Goal: Transaction & Acquisition: Purchase product/service

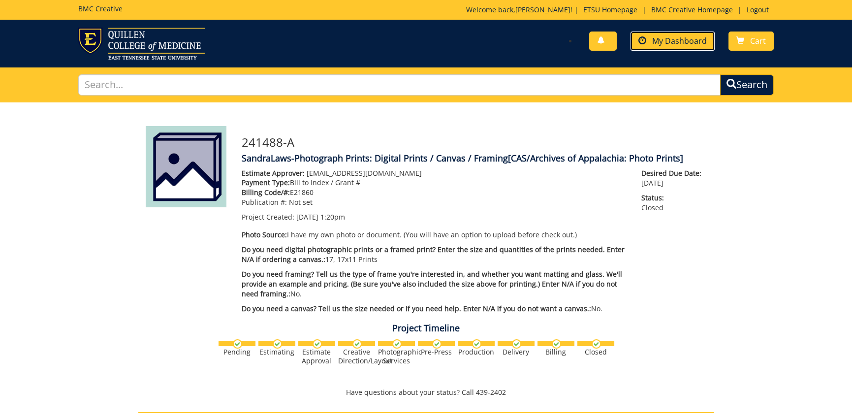
click at [664, 45] on span "My Dashboard" at bounding box center [679, 40] width 55 height 11
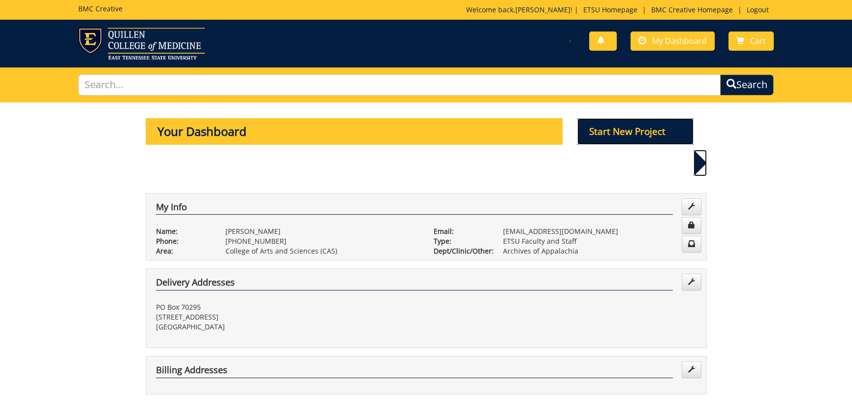
click at [646, 128] on p "Start New Project" at bounding box center [635, 131] width 116 height 27
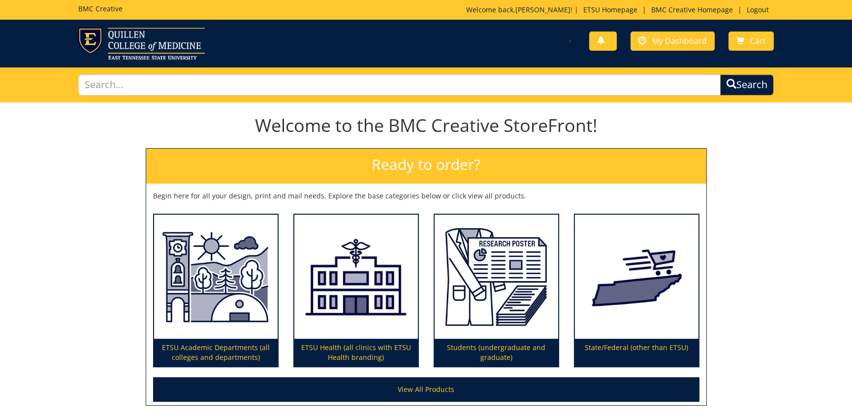
scroll to position [80, 0]
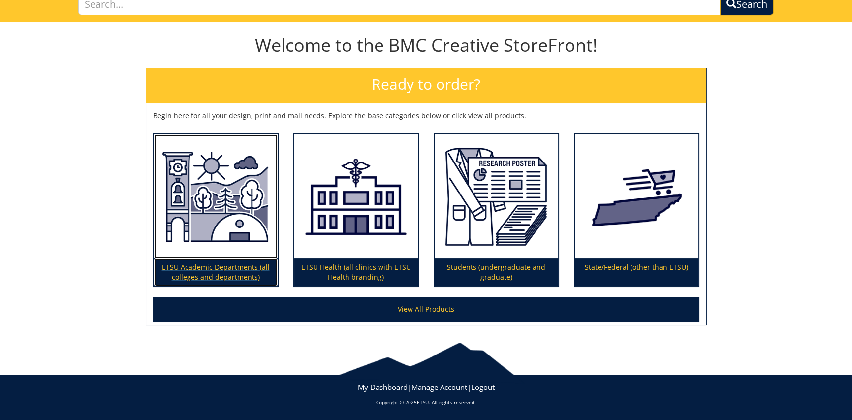
click at [214, 238] on img at bounding box center [216, 196] width 124 height 124
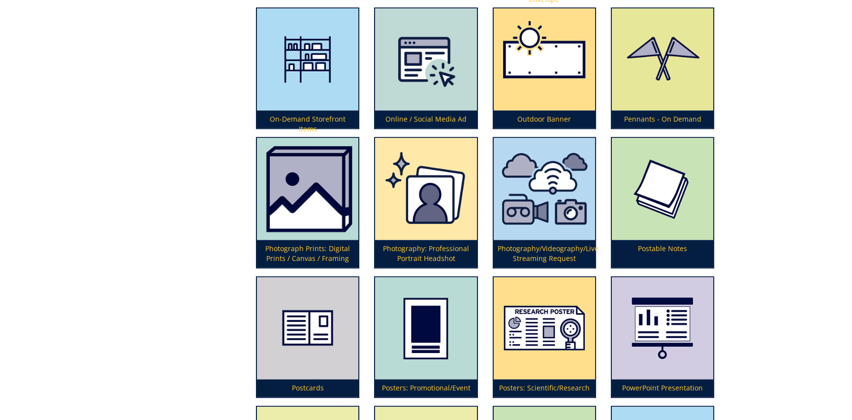
scroll to position [2313, 0]
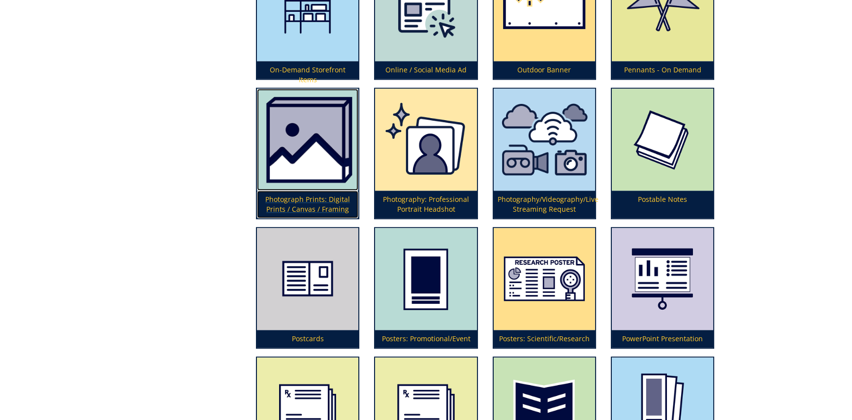
click at [325, 146] on img at bounding box center [307, 140] width 101 height 102
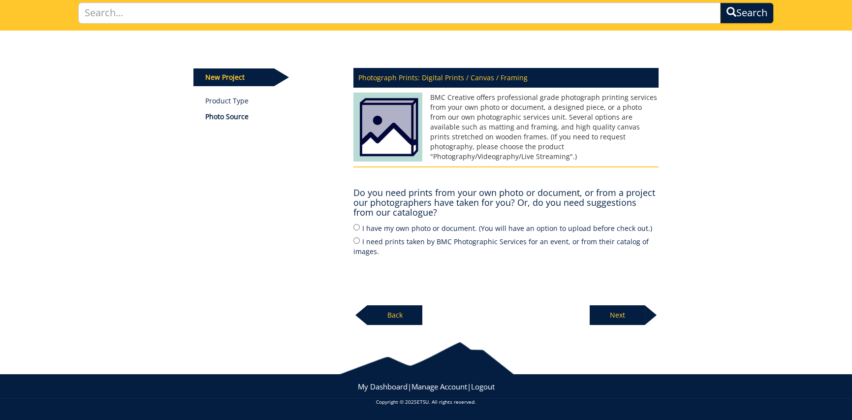
scroll to position [23, 0]
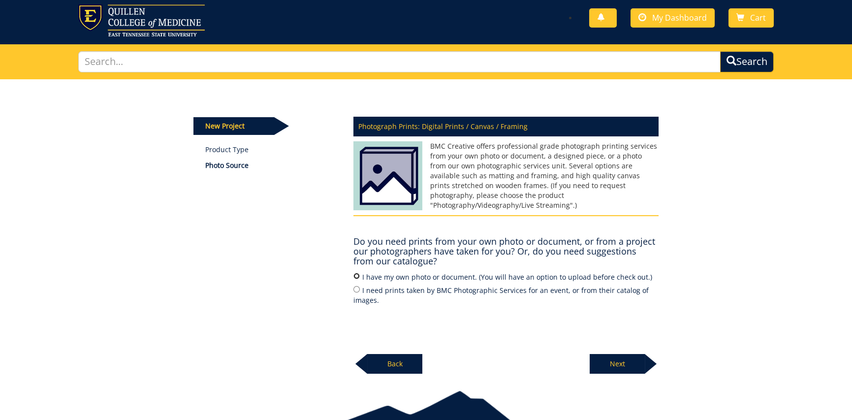
click at [357, 275] on input "I have my own photo or document. (You will have an option to upload before chec…" at bounding box center [356, 276] width 6 height 6
radio input "true"
click at [627, 362] on p "Next" at bounding box center [617, 364] width 55 height 20
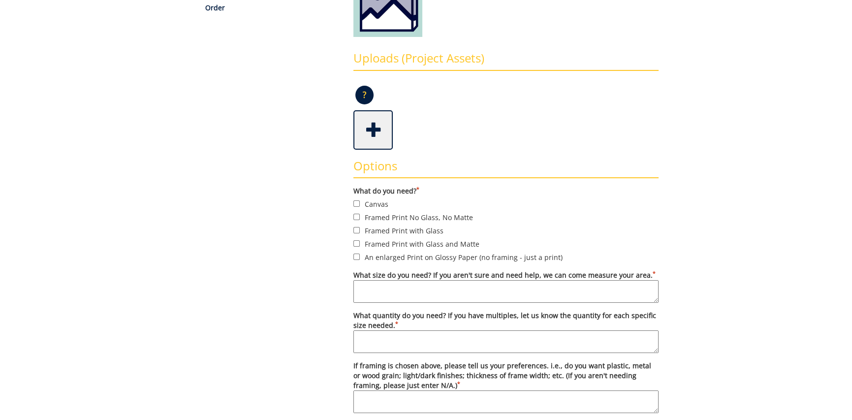
scroll to position [246, 0]
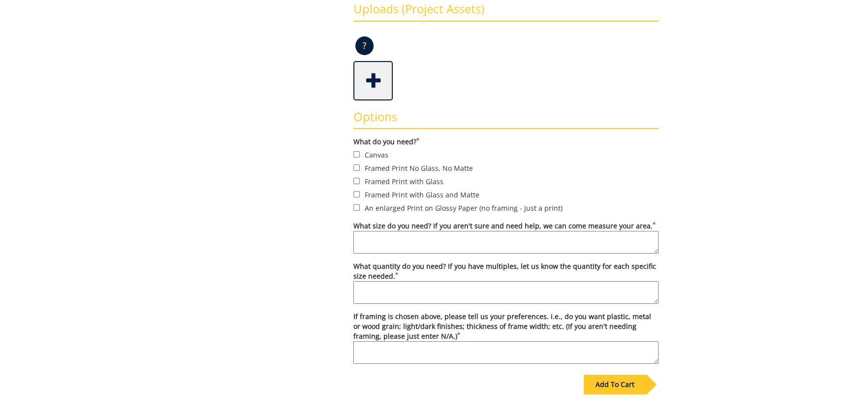
click at [443, 235] on textarea "What size do you need? If you aren't sure and need help, we can come measure yo…" at bounding box center [505, 242] width 305 height 23
type textarea "11 x 14"
click at [406, 288] on textarea "What quantity do you need? If you have multiples, let us know the quantity for …" at bounding box center [505, 292] width 305 height 23
type textarea "One print of each photo."
click at [440, 349] on textarea "If framing is chosen above, please tell us your preferences. i.e., do you want …" at bounding box center [505, 352] width 305 height 23
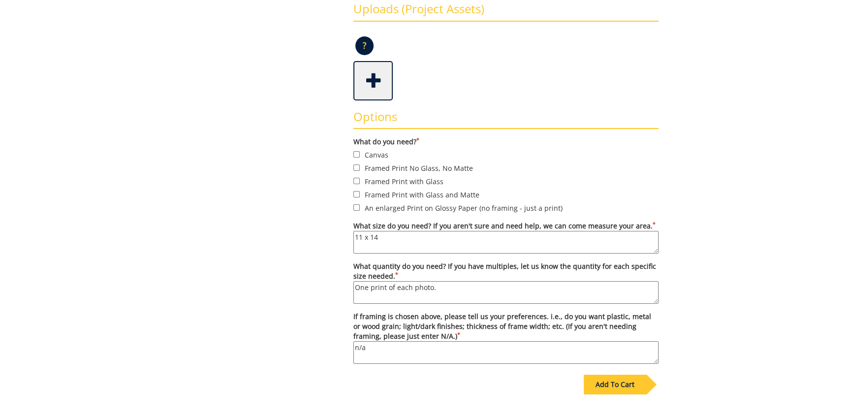
type textarea "n/a"
click at [357, 206] on input "An enlarged Print on Glossy Paper (no framing - just a print)" at bounding box center [356, 207] width 6 height 6
checkbox input "true"
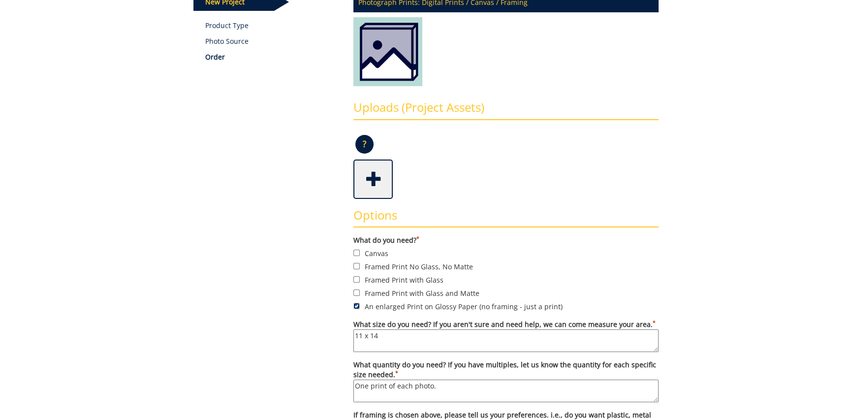
scroll to position [0, 0]
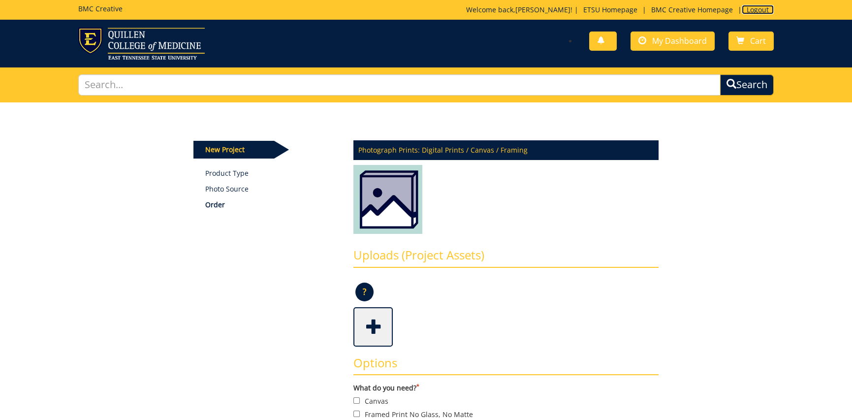
click at [754, 8] on link "Logout" at bounding box center [758, 9] width 32 height 9
